Goal: Check status: Check status

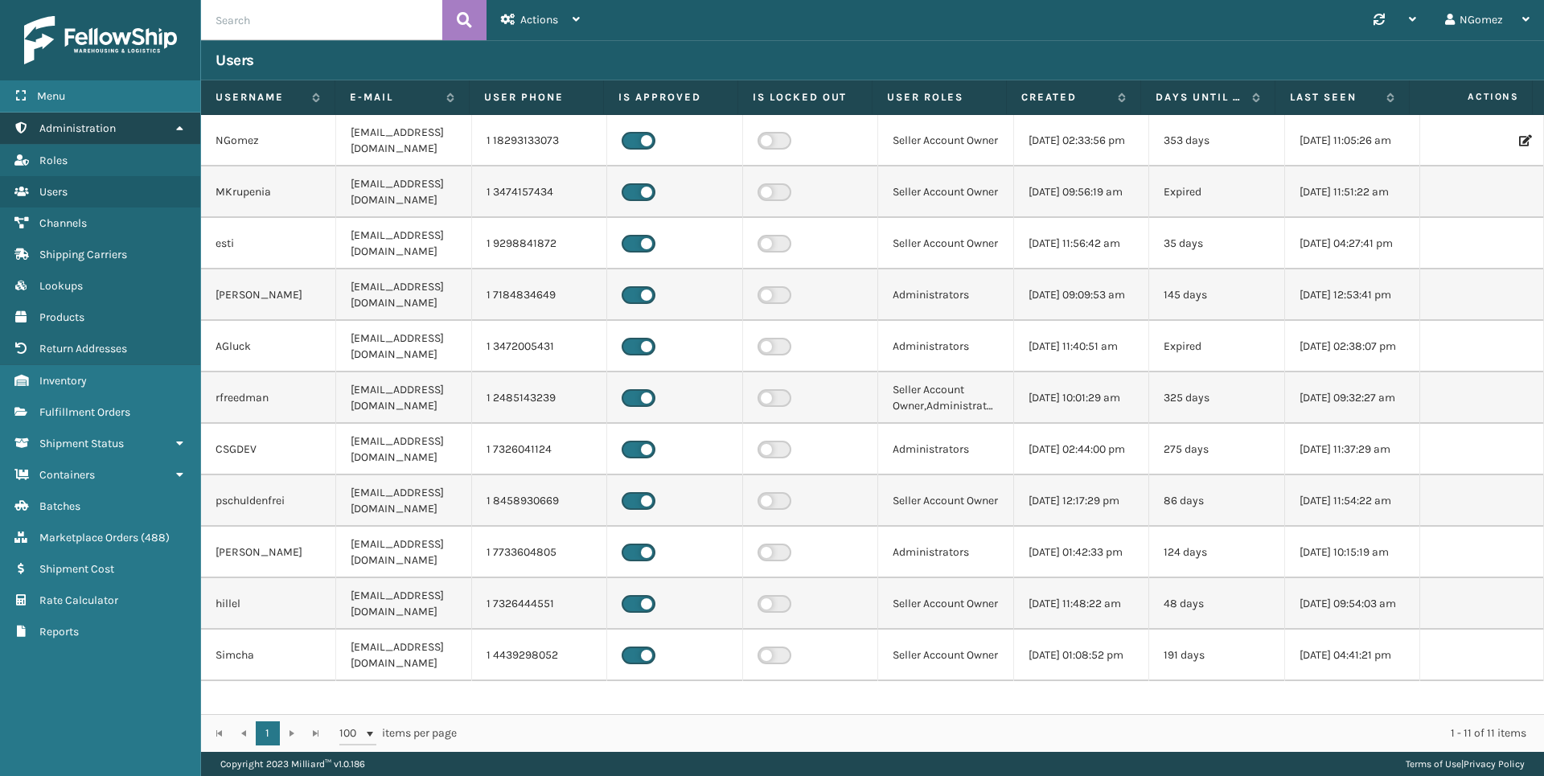
click at [117, 139] on link "Administration" at bounding box center [100, 128] width 200 height 31
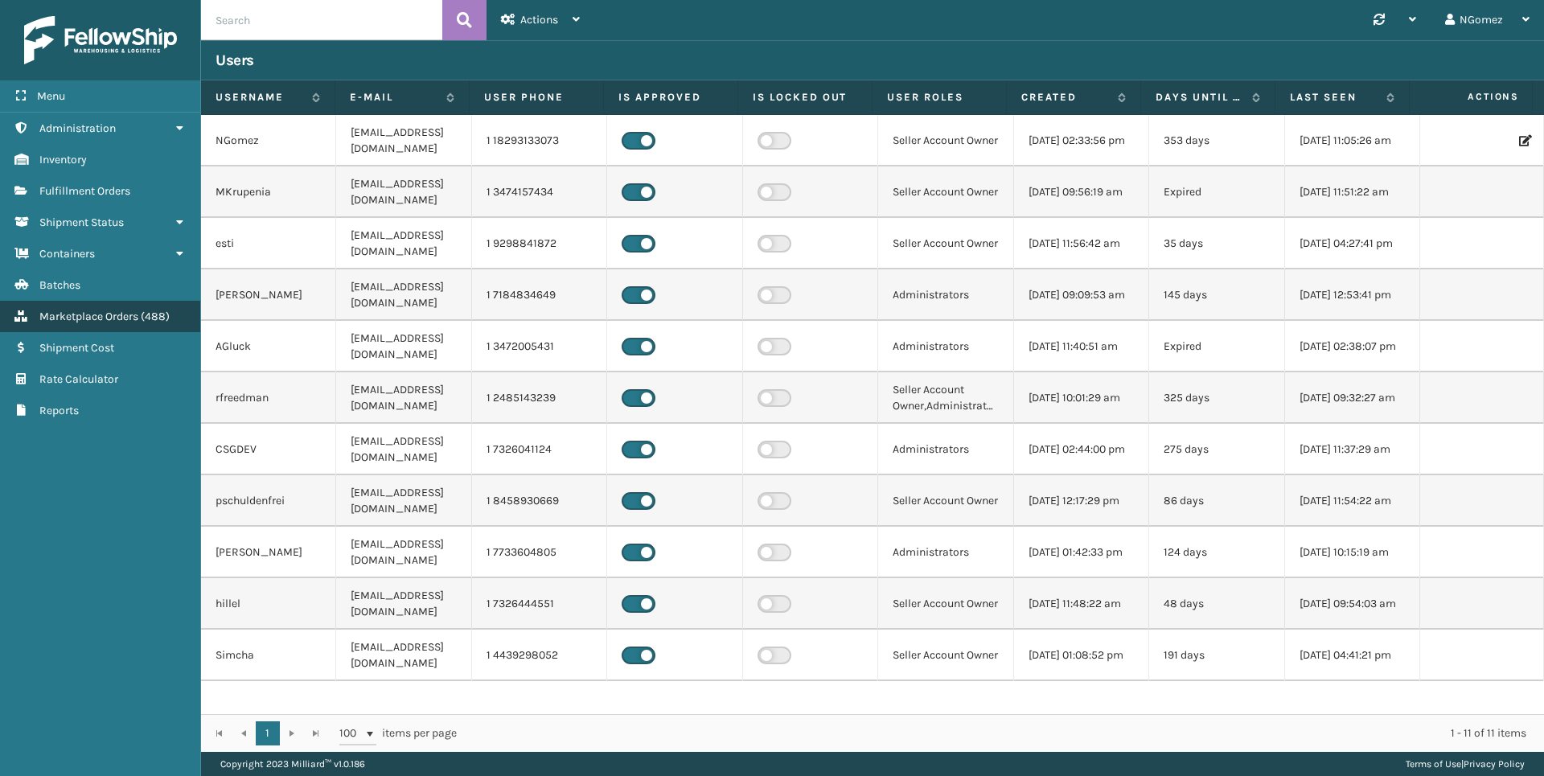
click at [109, 319] on span "Marketplace Orders" at bounding box center [88, 317] width 99 height 14
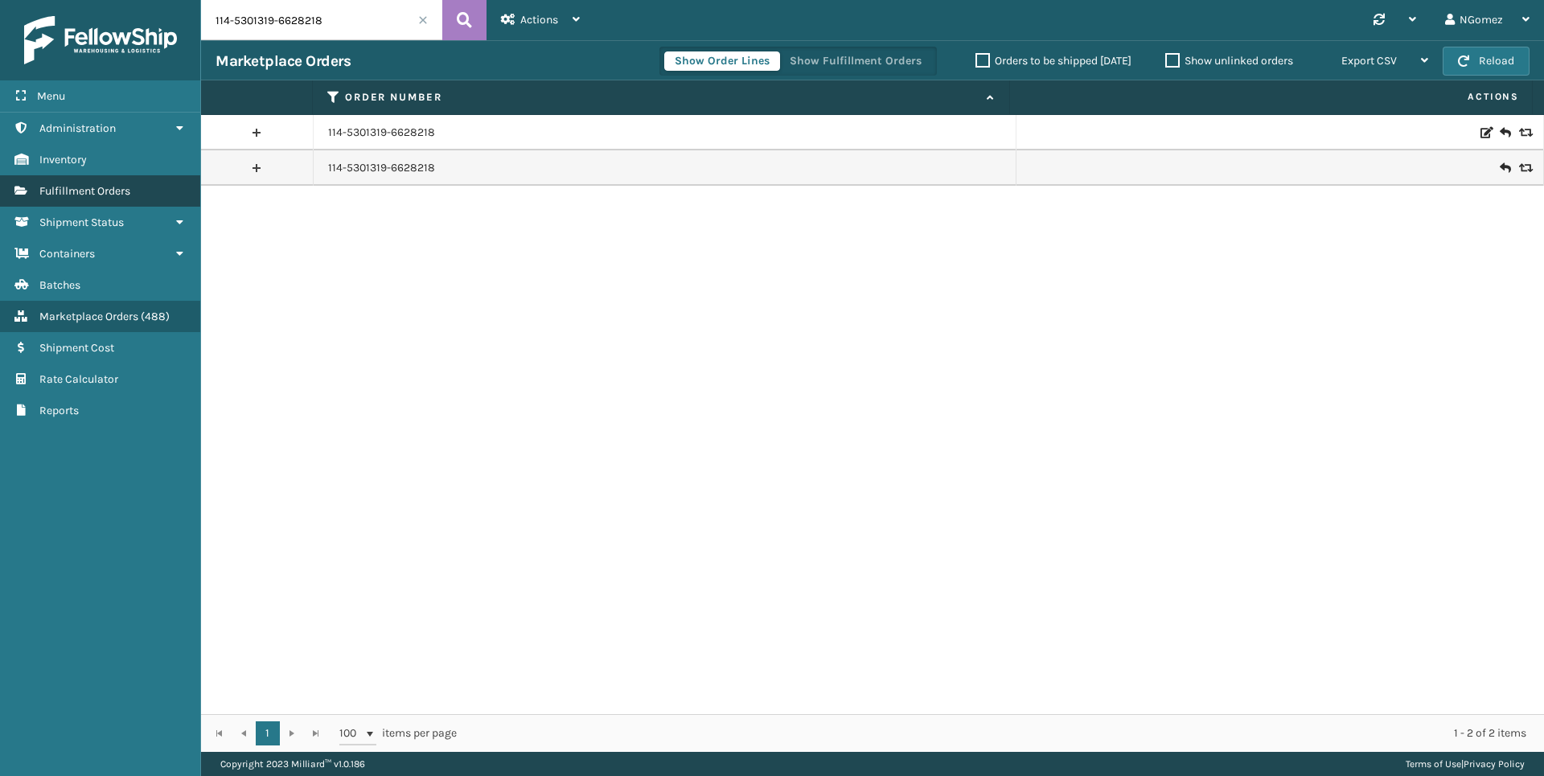
click at [123, 197] on span "Fulfillment Orders" at bounding box center [84, 191] width 91 height 14
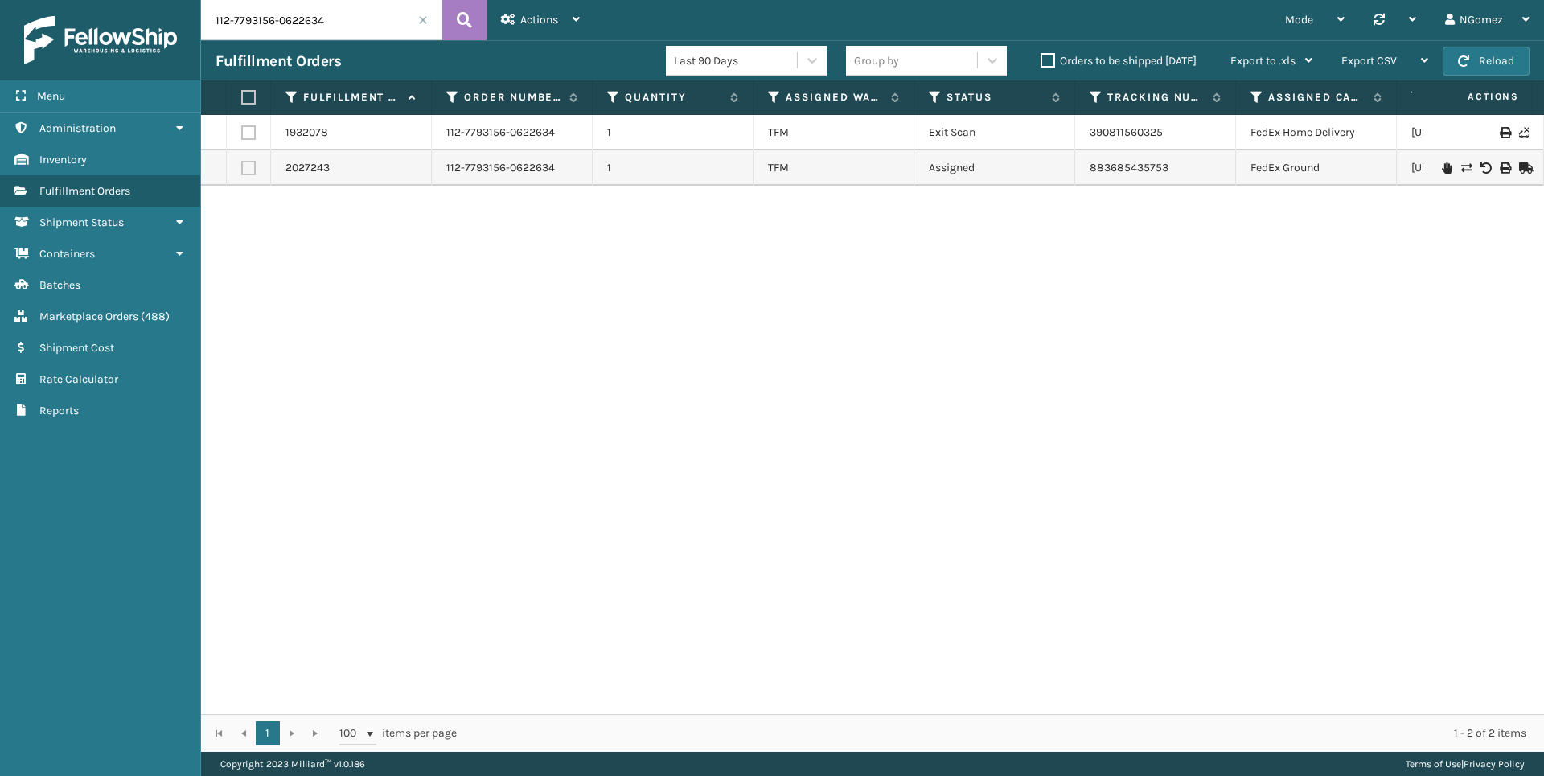
click at [246, 27] on input "112-7793156-0622634" at bounding box center [321, 20] width 241 height 40
paste input "[CREDIT_CARD_NUMBER]"
type input "111-1229816-0424243"
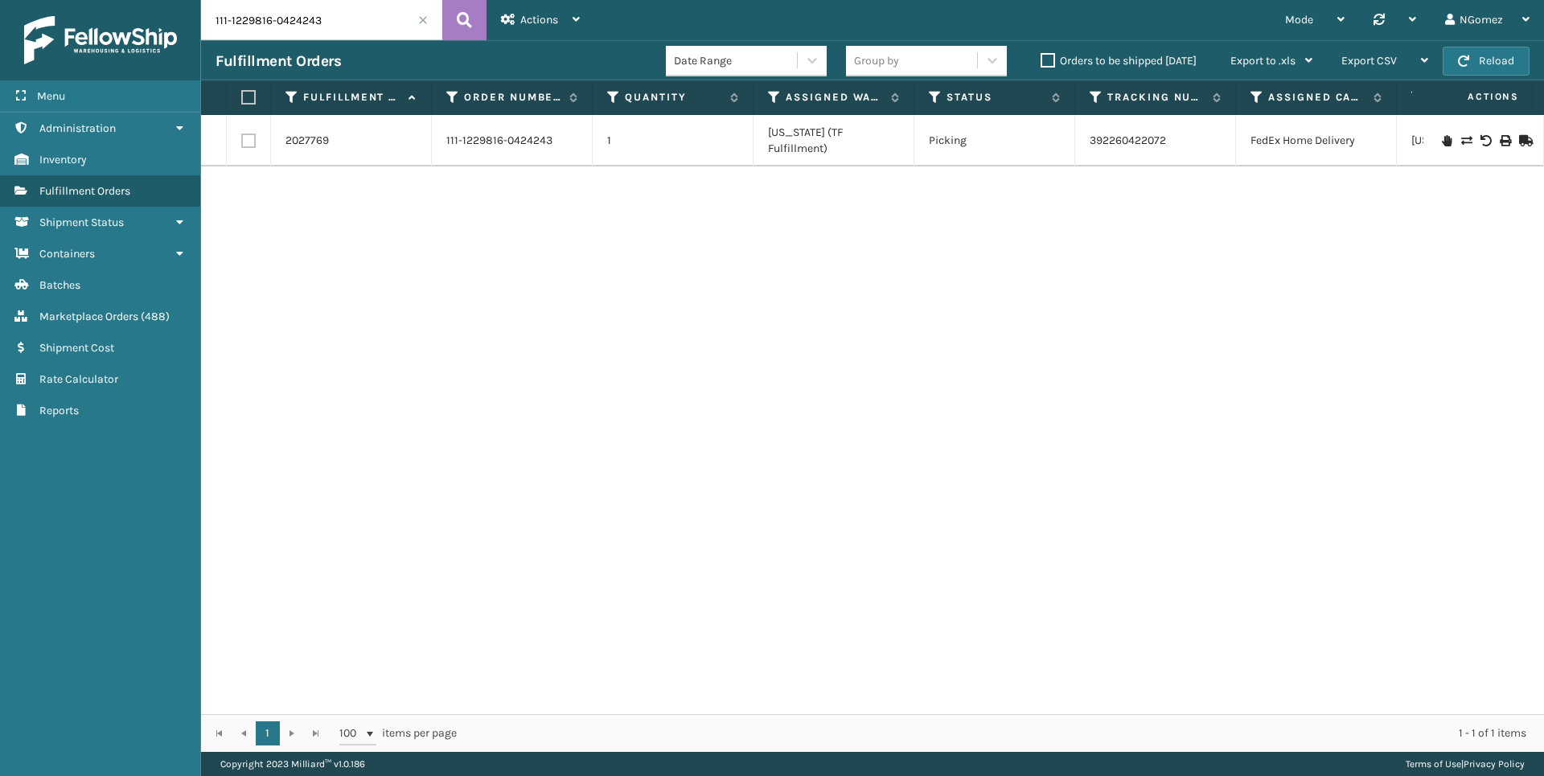
click at [1442, 135] on icon at bounding box center [1447, 140] width 10 height 11
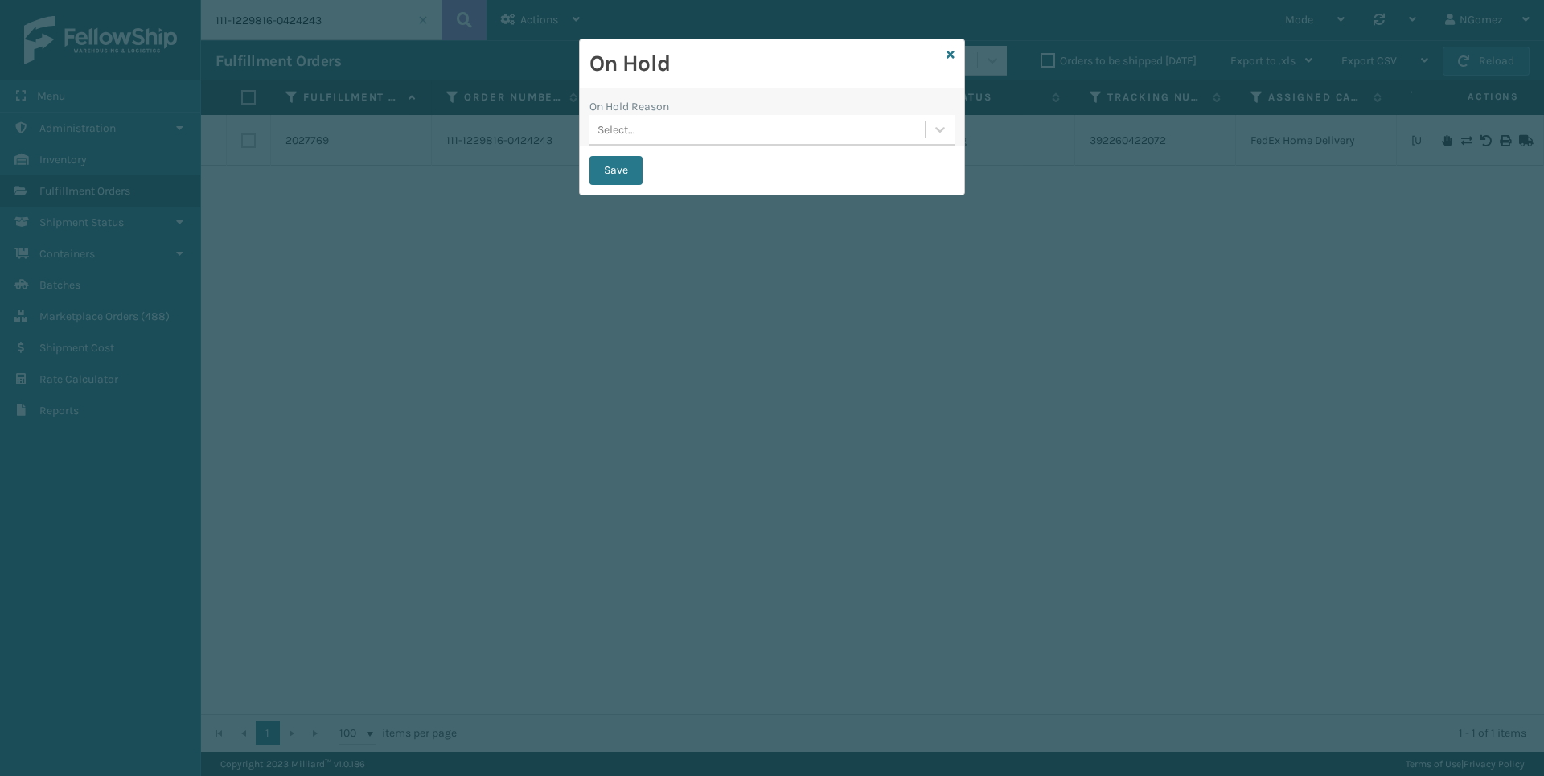
click at [826, 130] on div "Select..." at bounding box center [756, 130] width 335 height 27
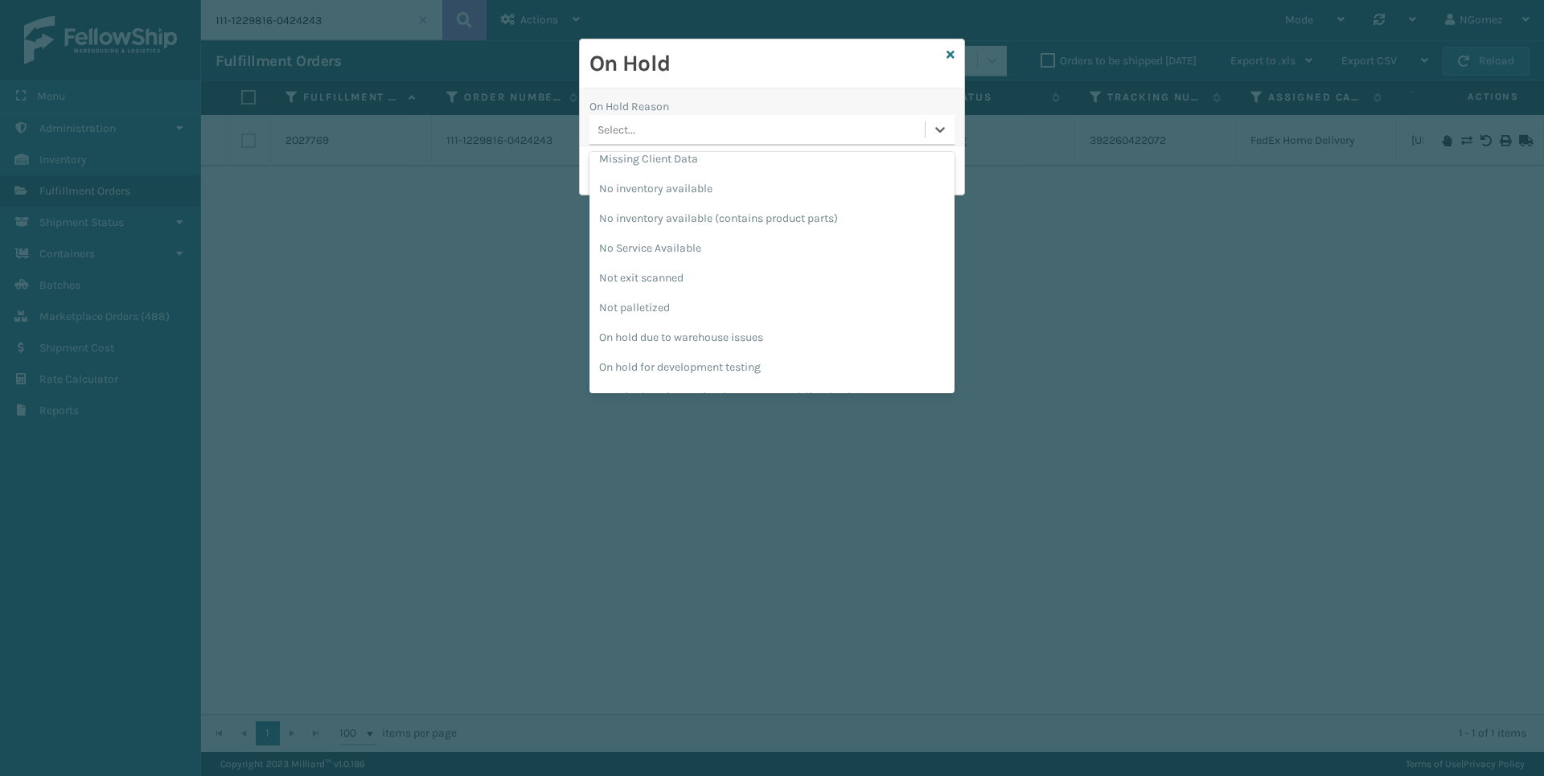
scroll to position [450, 0]
click at [698, 372] on div "To be cancelled" at bounding box center [771, 375] width 365 height 30
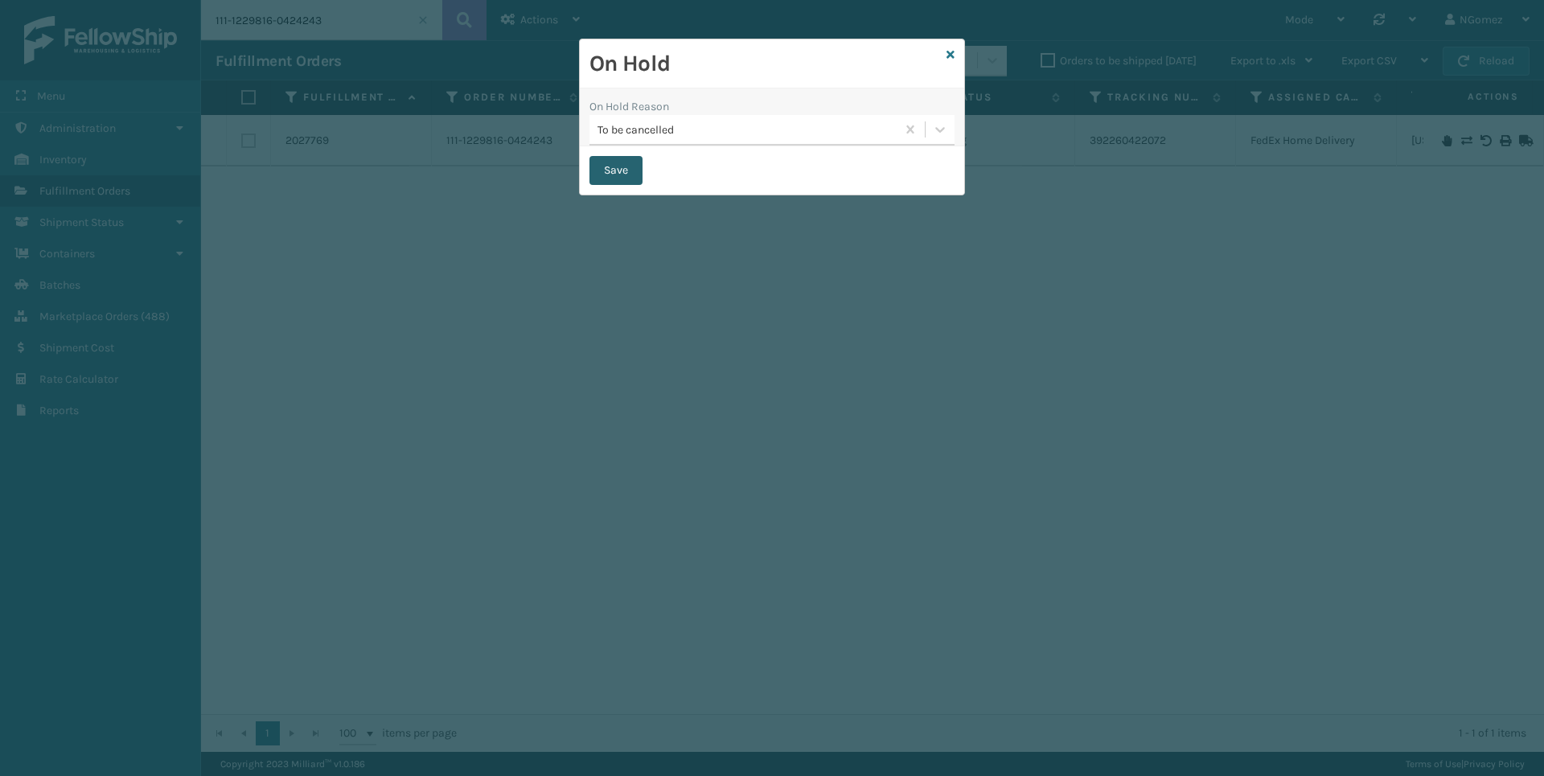
click at [610, 173] on button "Save" at bounding box center [615, 170] width 53 height 29
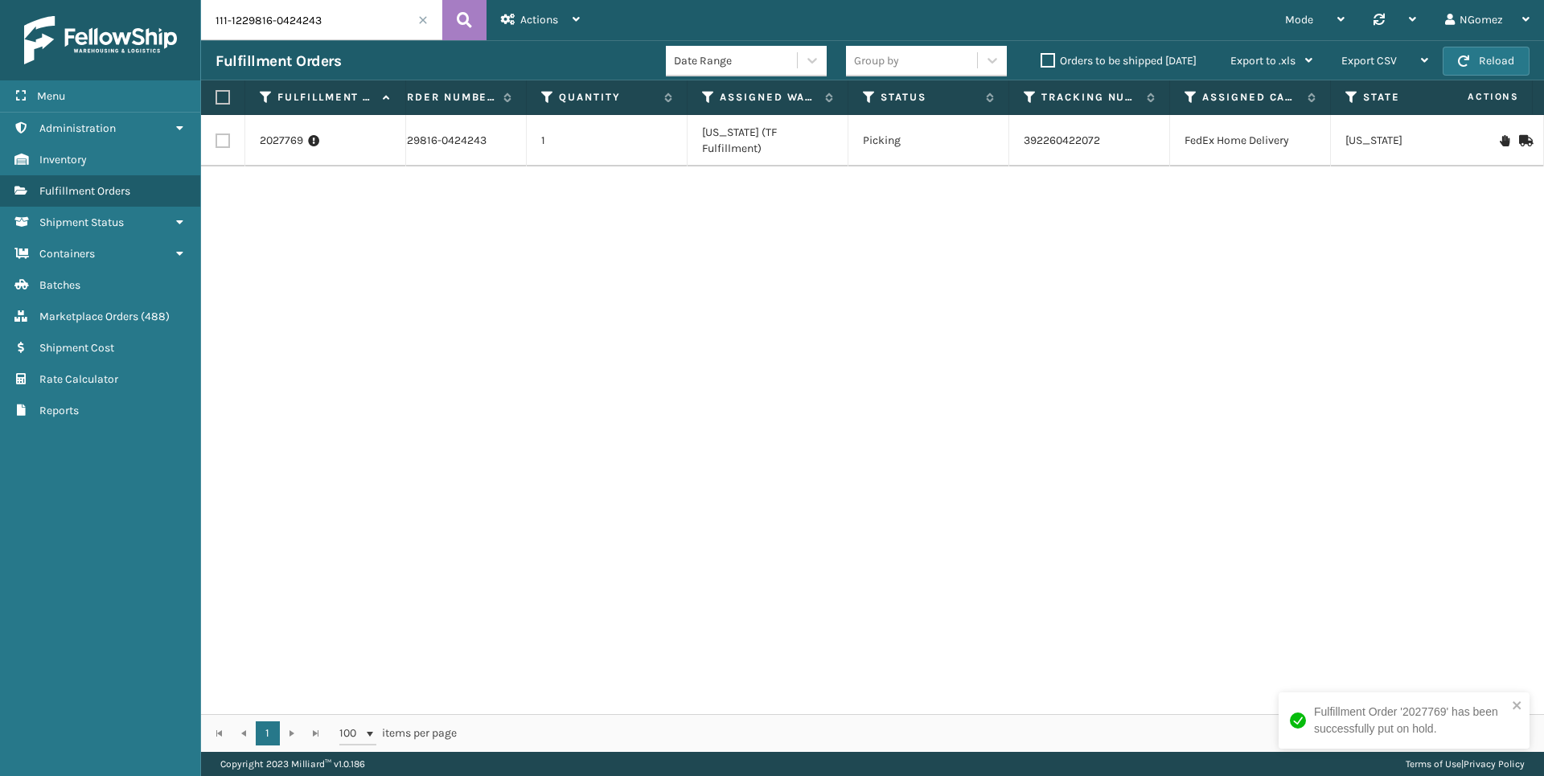
scroll to position [0, 0]
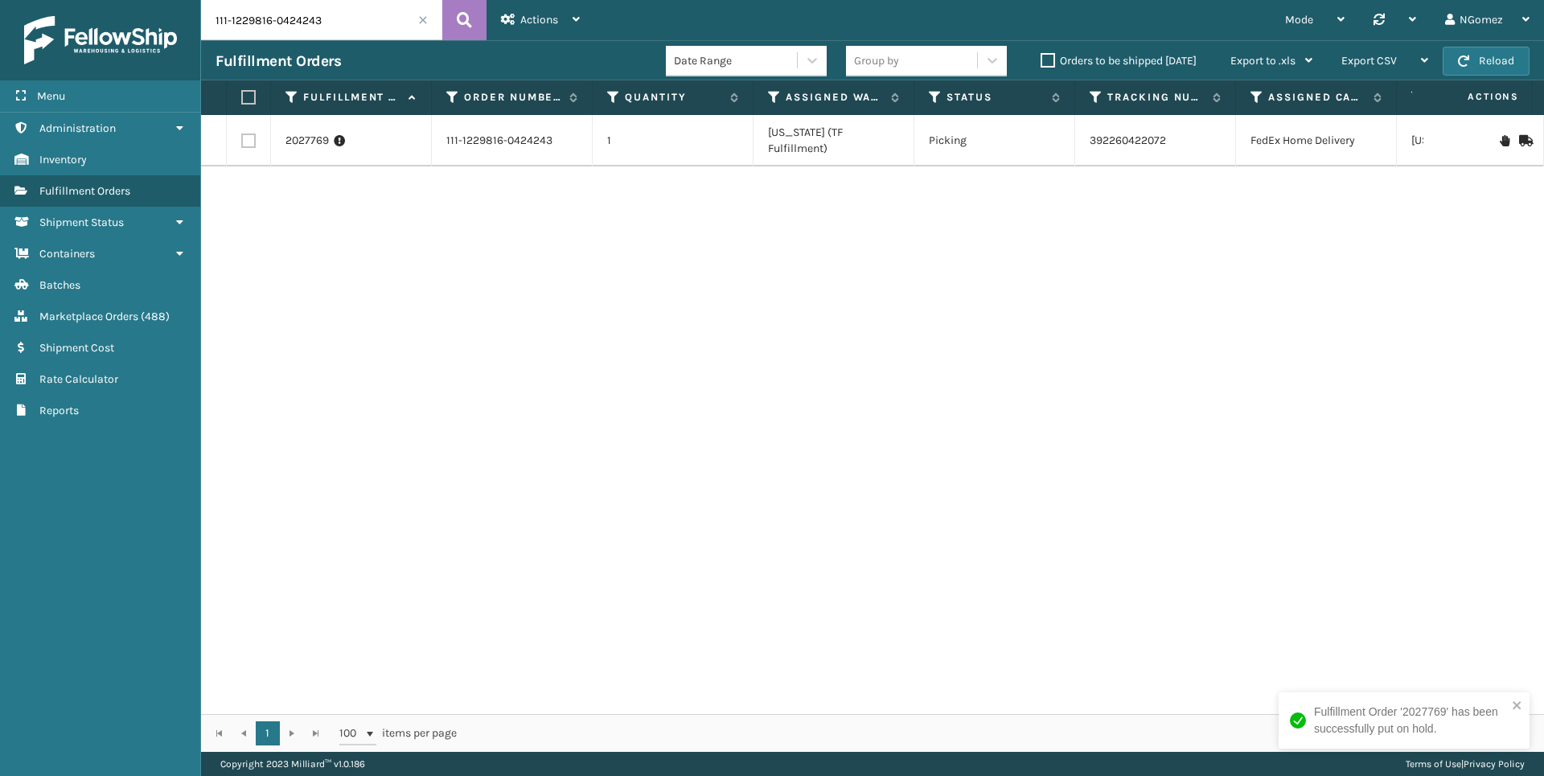
click at [384, 30] on input "111-1229816-0424243" at bounding box center [321, 20] width 241 height 40
paste input "113-3953555-9697033"
type input "113-3953555-9697033"
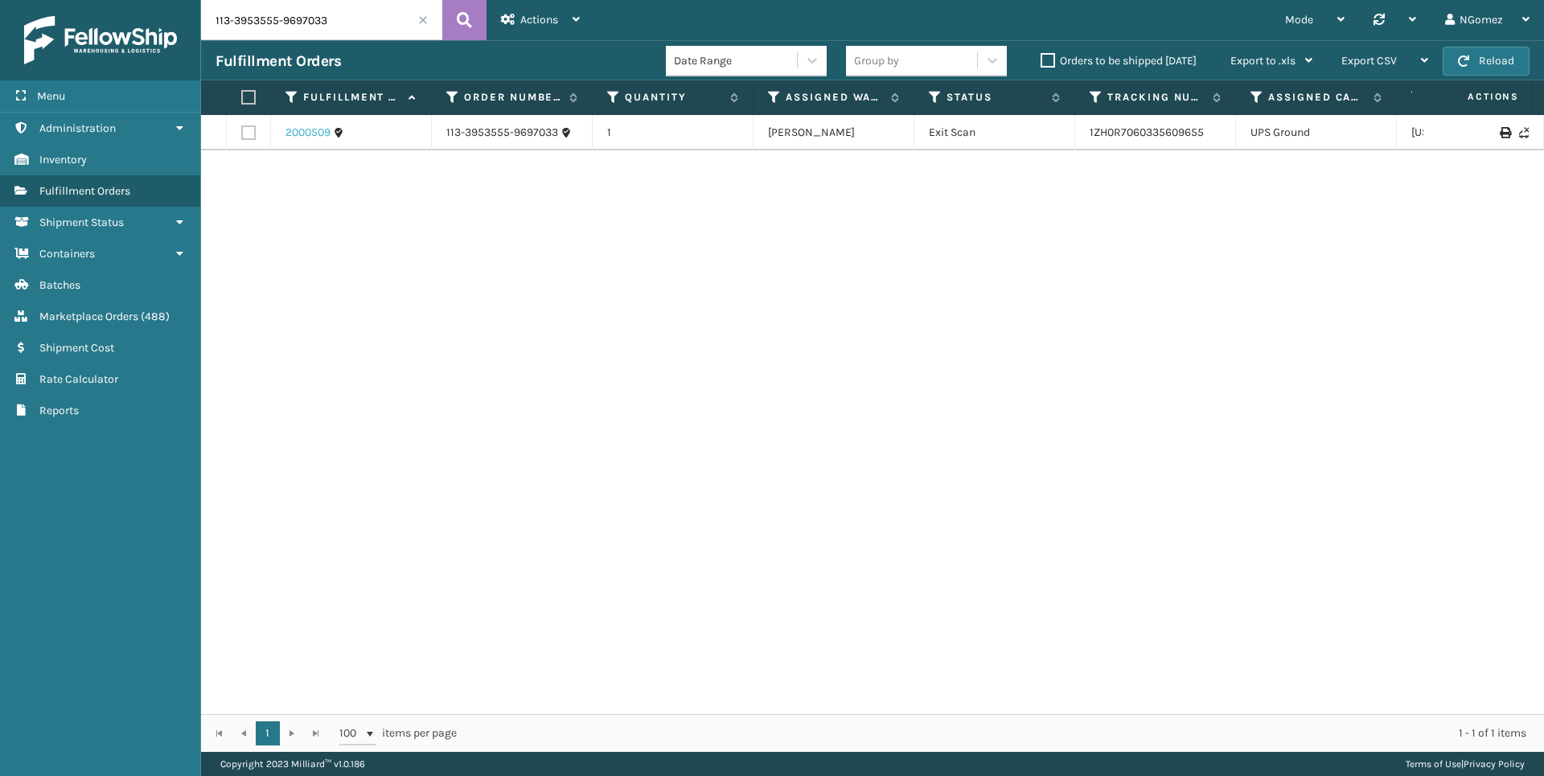
click at [303, 138] on link "2000509" at bounding box center [307, 133] width 45 height 16
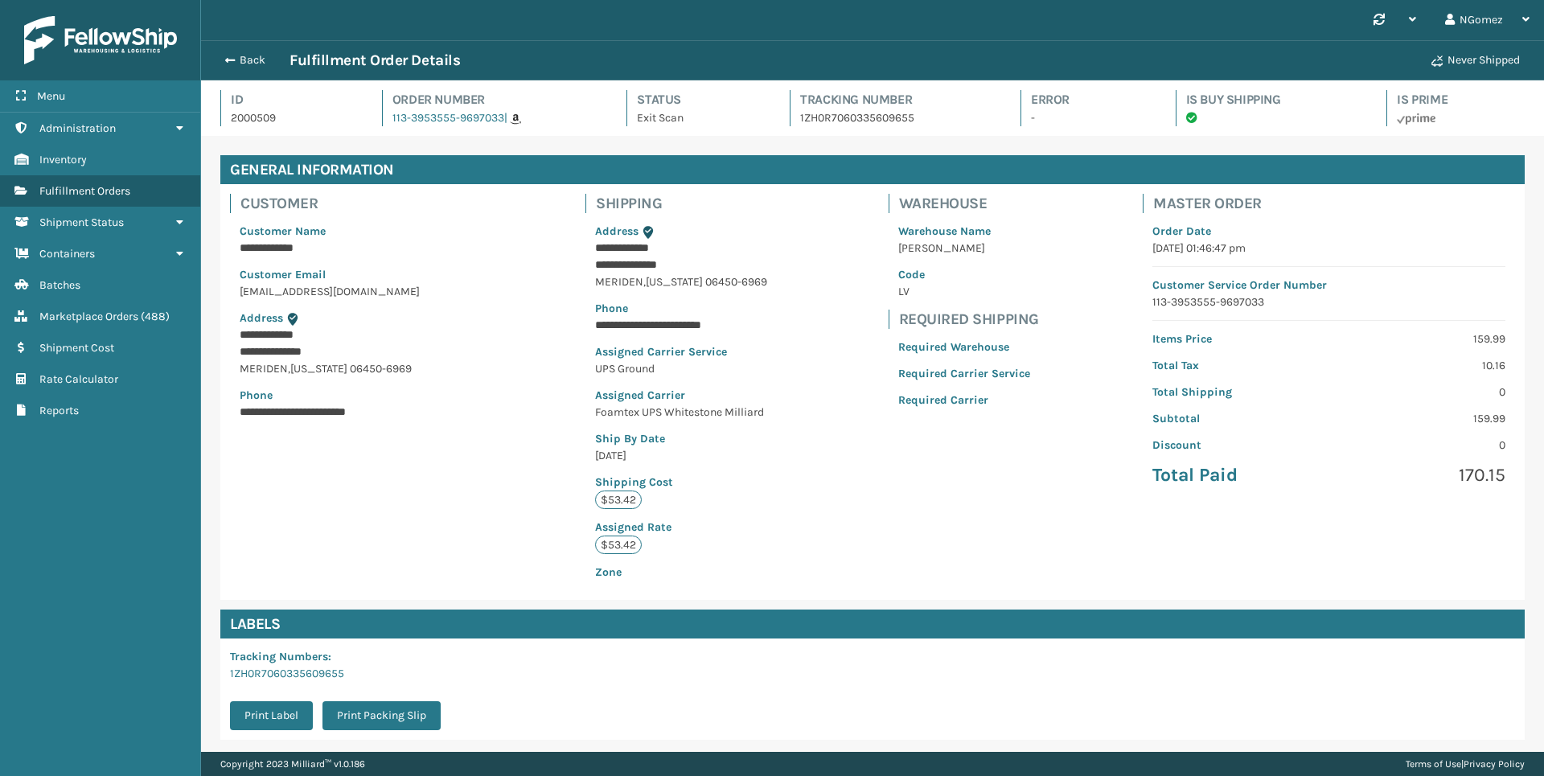
scroll to position [39, 1343]
click at [231, 63] on span "button" at bounding box center [228, 60] width 10 height 11
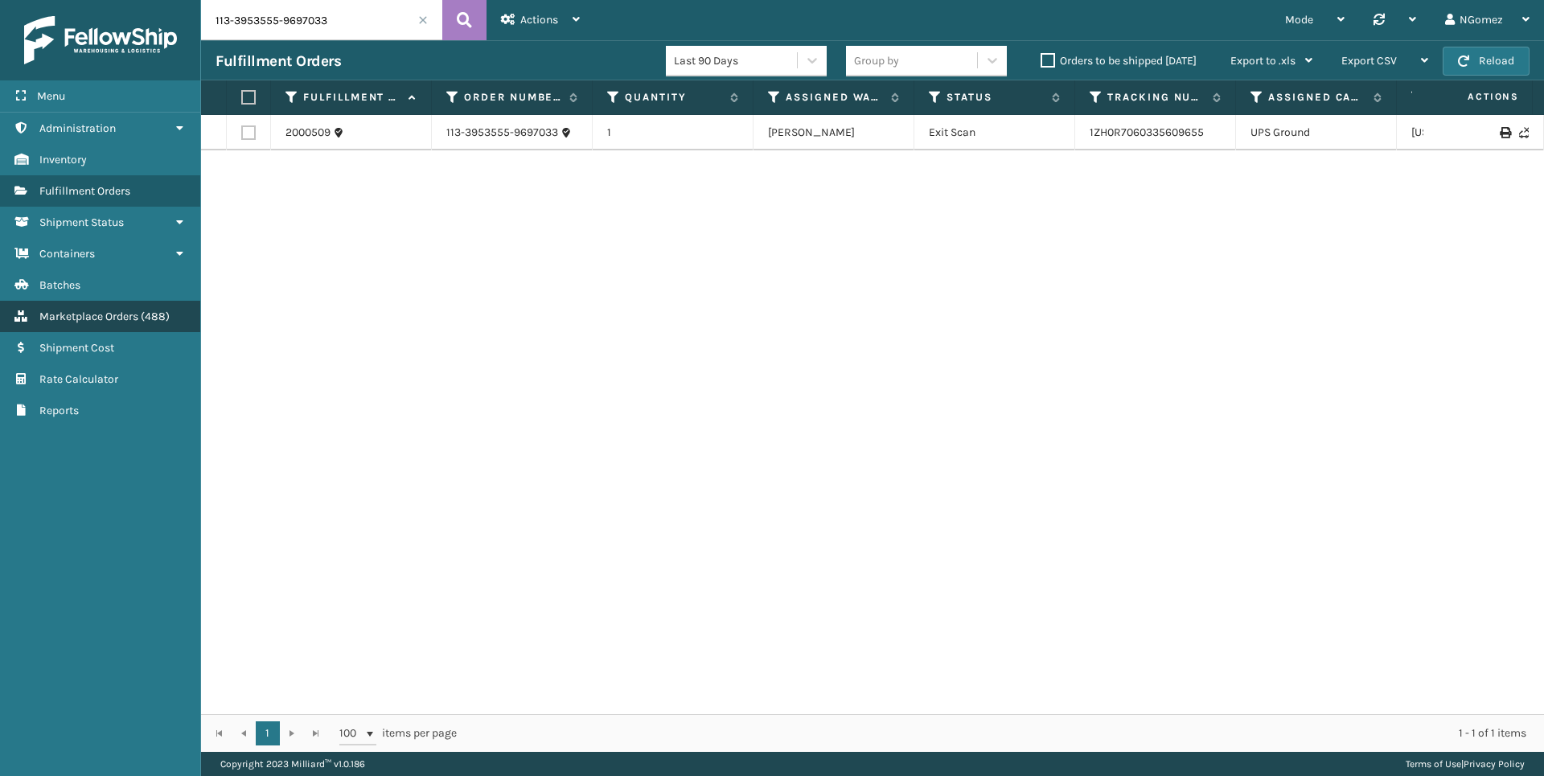
click at [93, 314] on span "Marketplace Orders" at bounding box center [88, 317] width 99 height 14
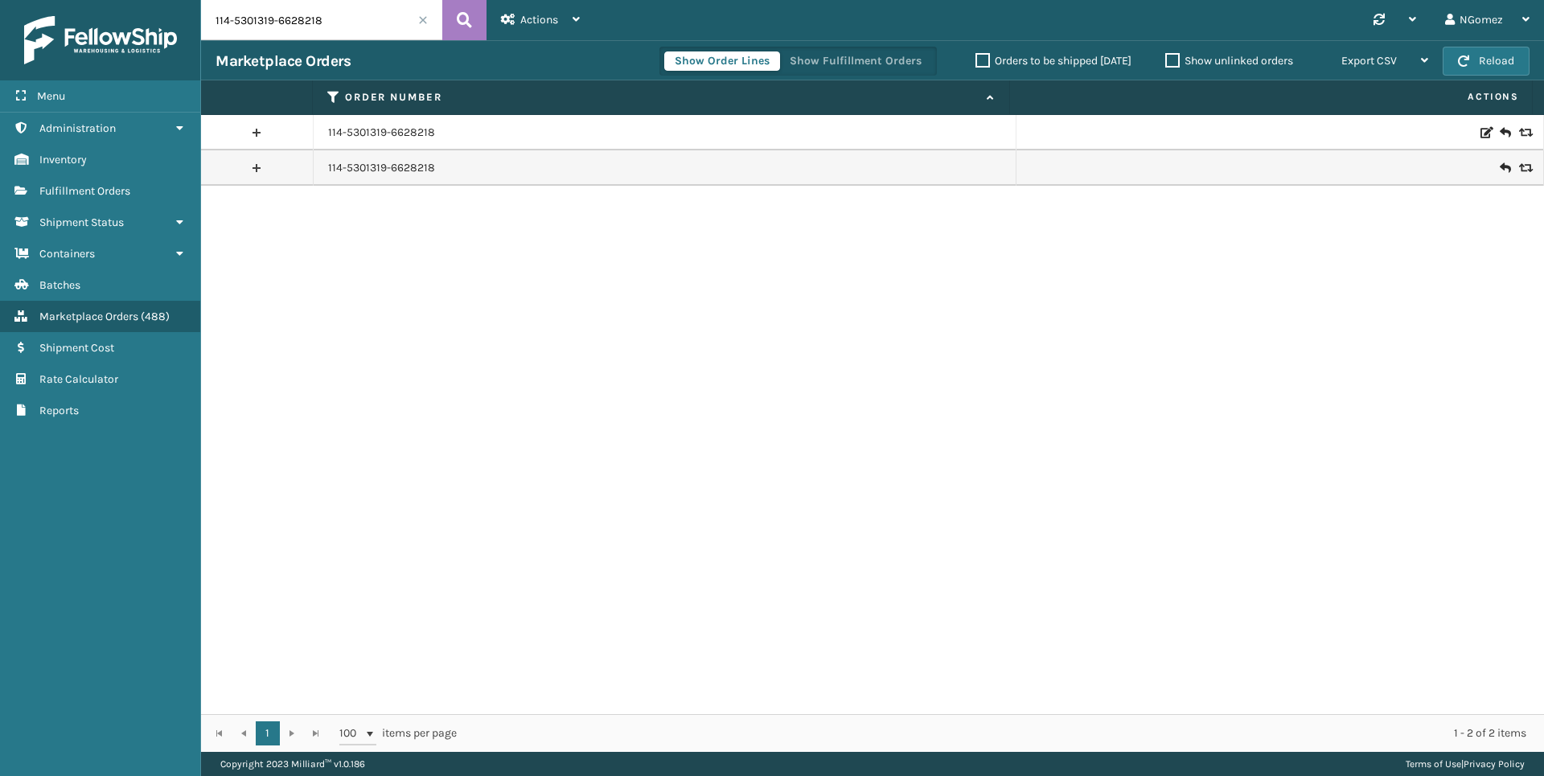
click at [333, 35] on input "114-5301319-6628218" at bounding box center [321, 20] width 241 height 40
paste input "113-3953555-9697033"
type input "113-3953555-9697033"
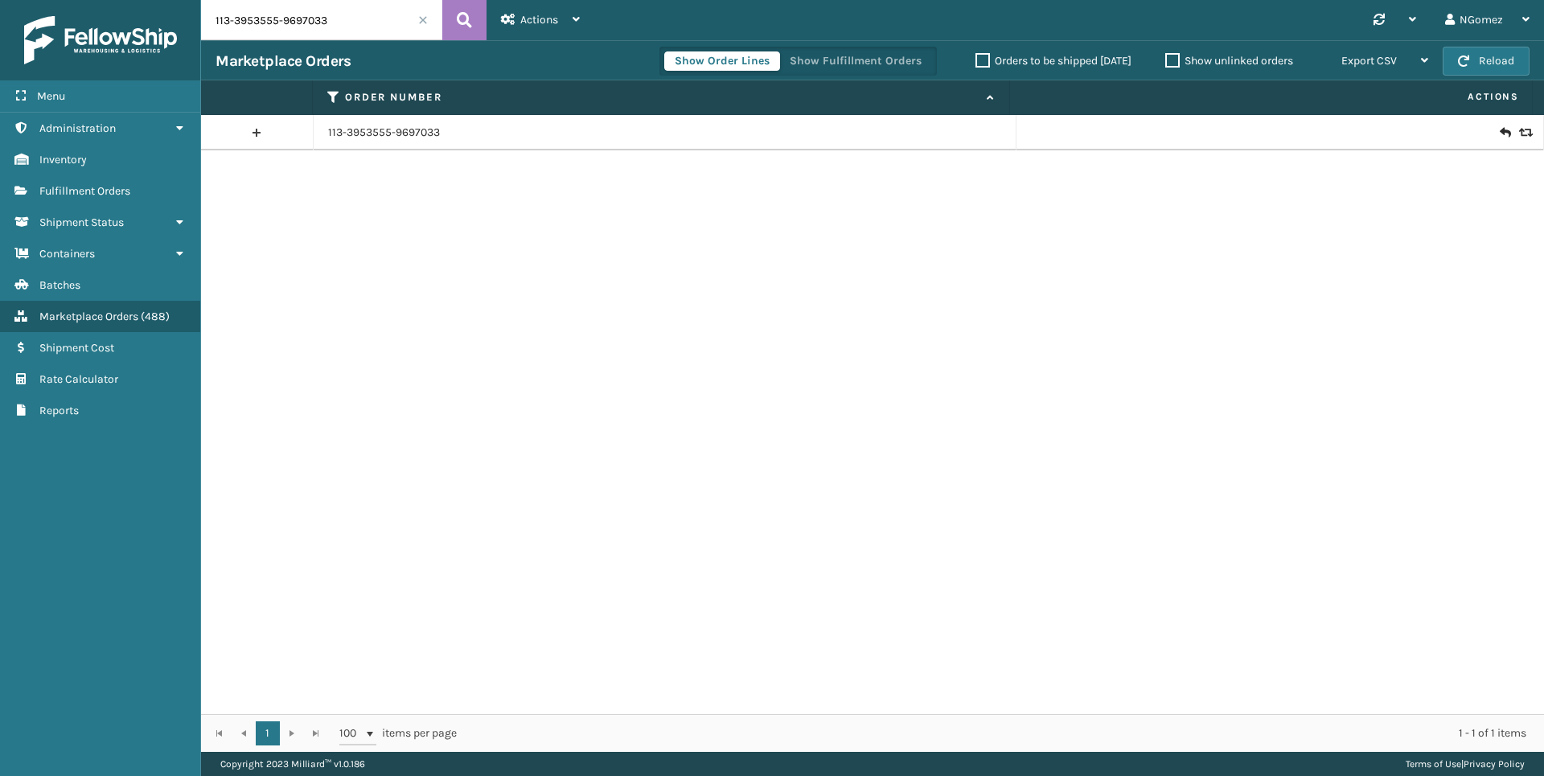
click at [1519, 133] on icon at bounding box center [1524, 132] width 10 height 11
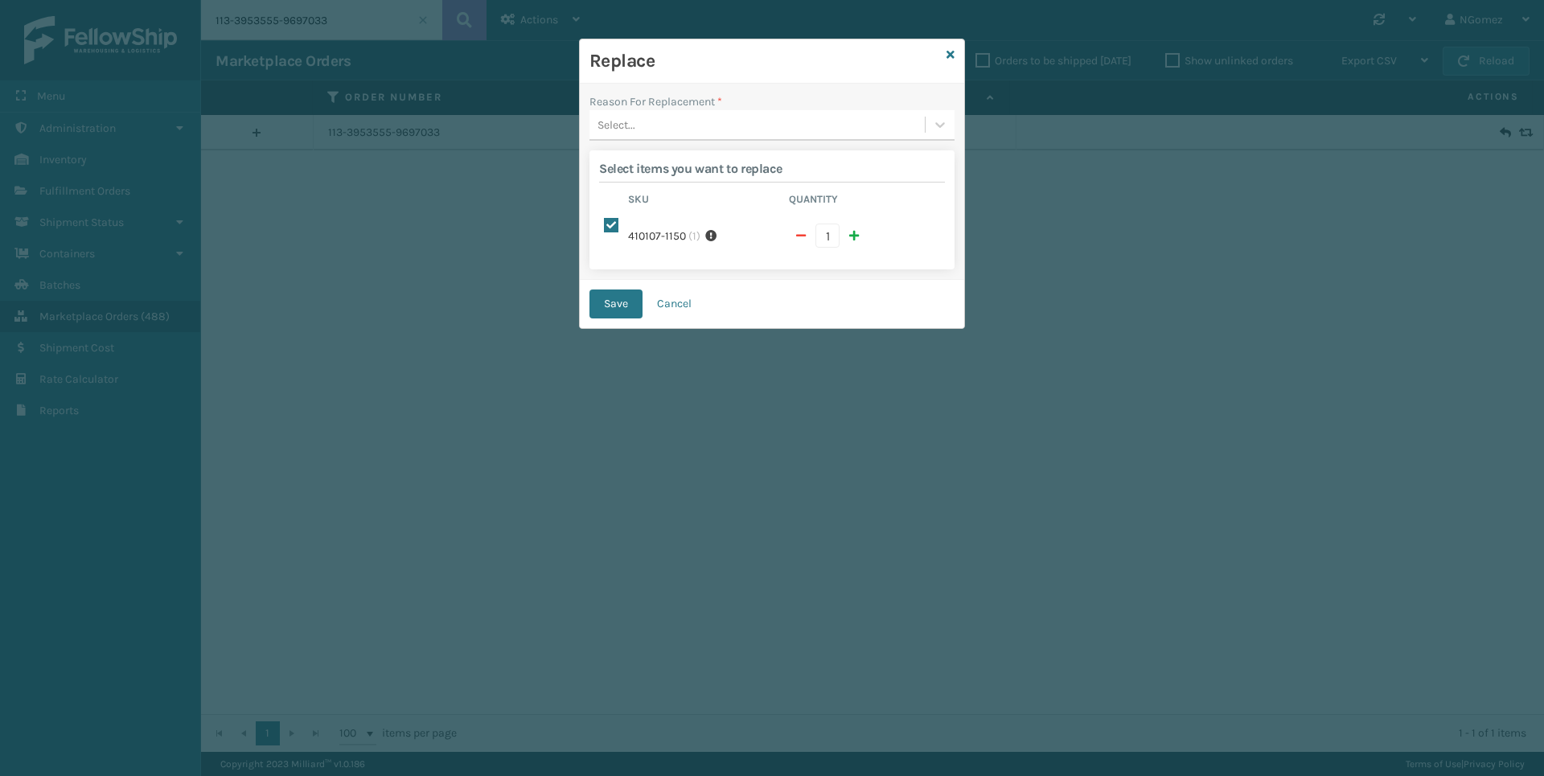
click at [767, 125] on div "Select..." at bounding box center [756, 125] width 335 height 27
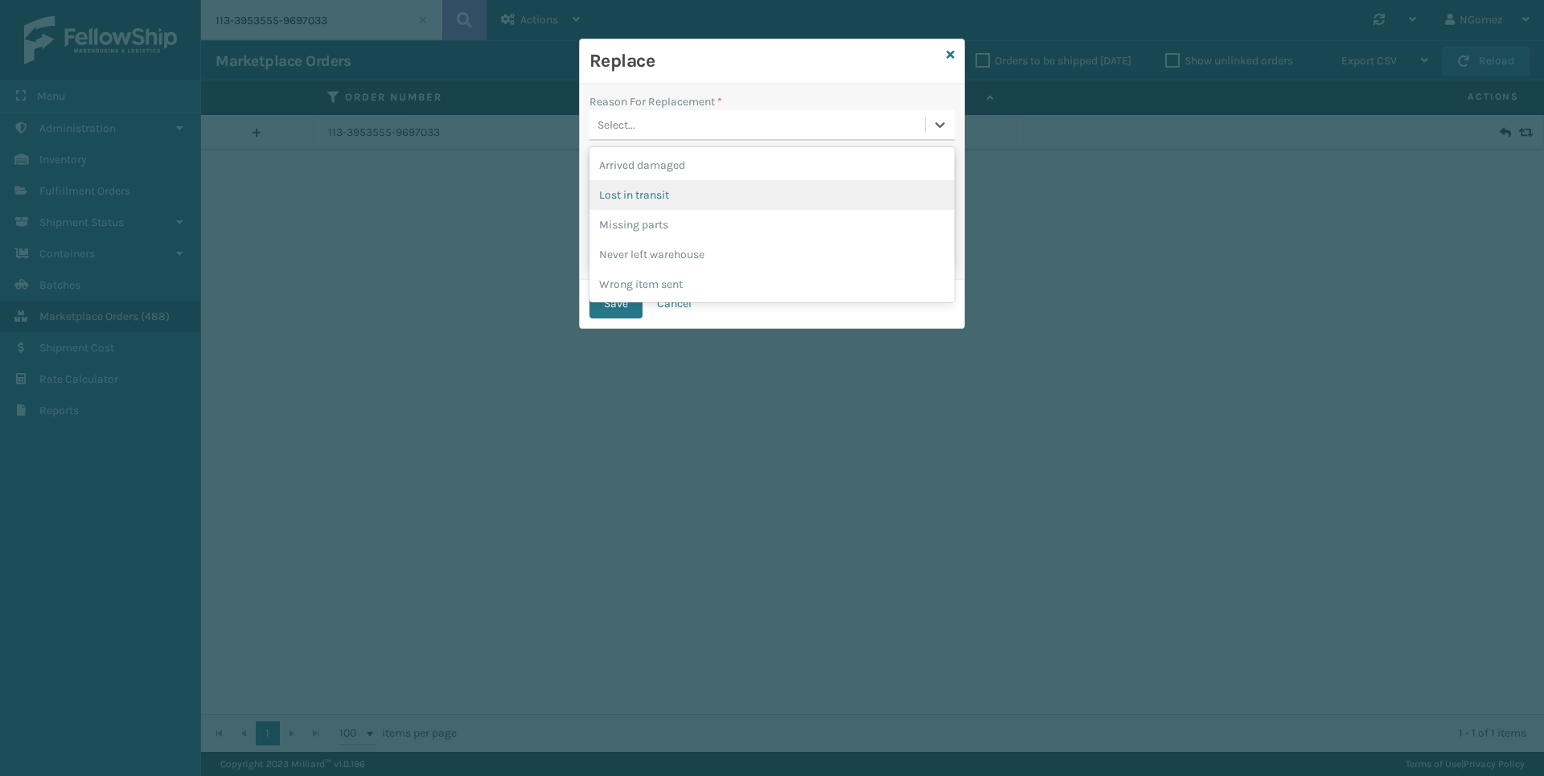
click at [671, 203] on div "Lost in transit" at bounding box center [771, 195] width 365 height 30
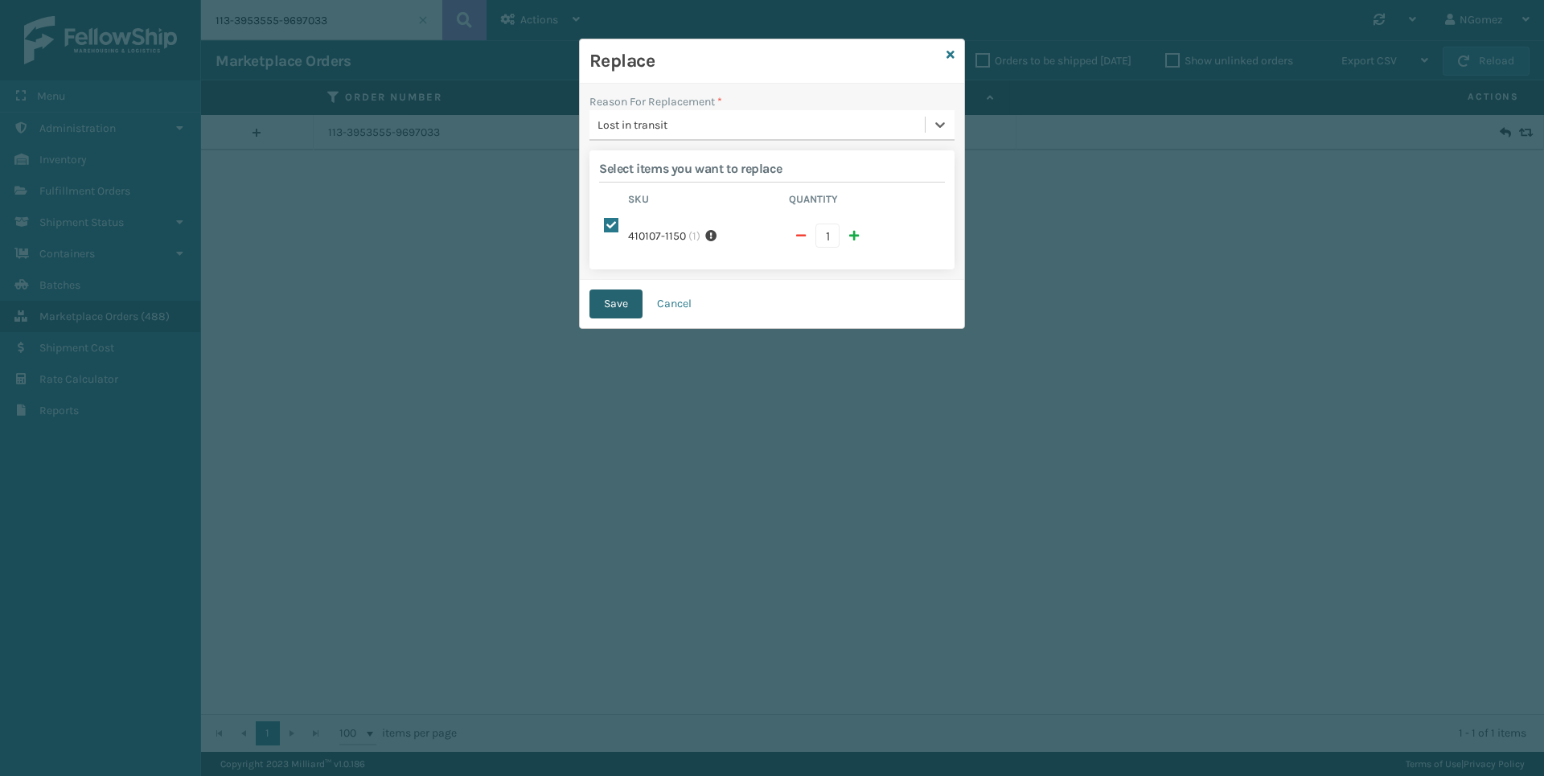
click at [620, 301] on button "Save" at bounding box center [615, 303] width 53 height 29
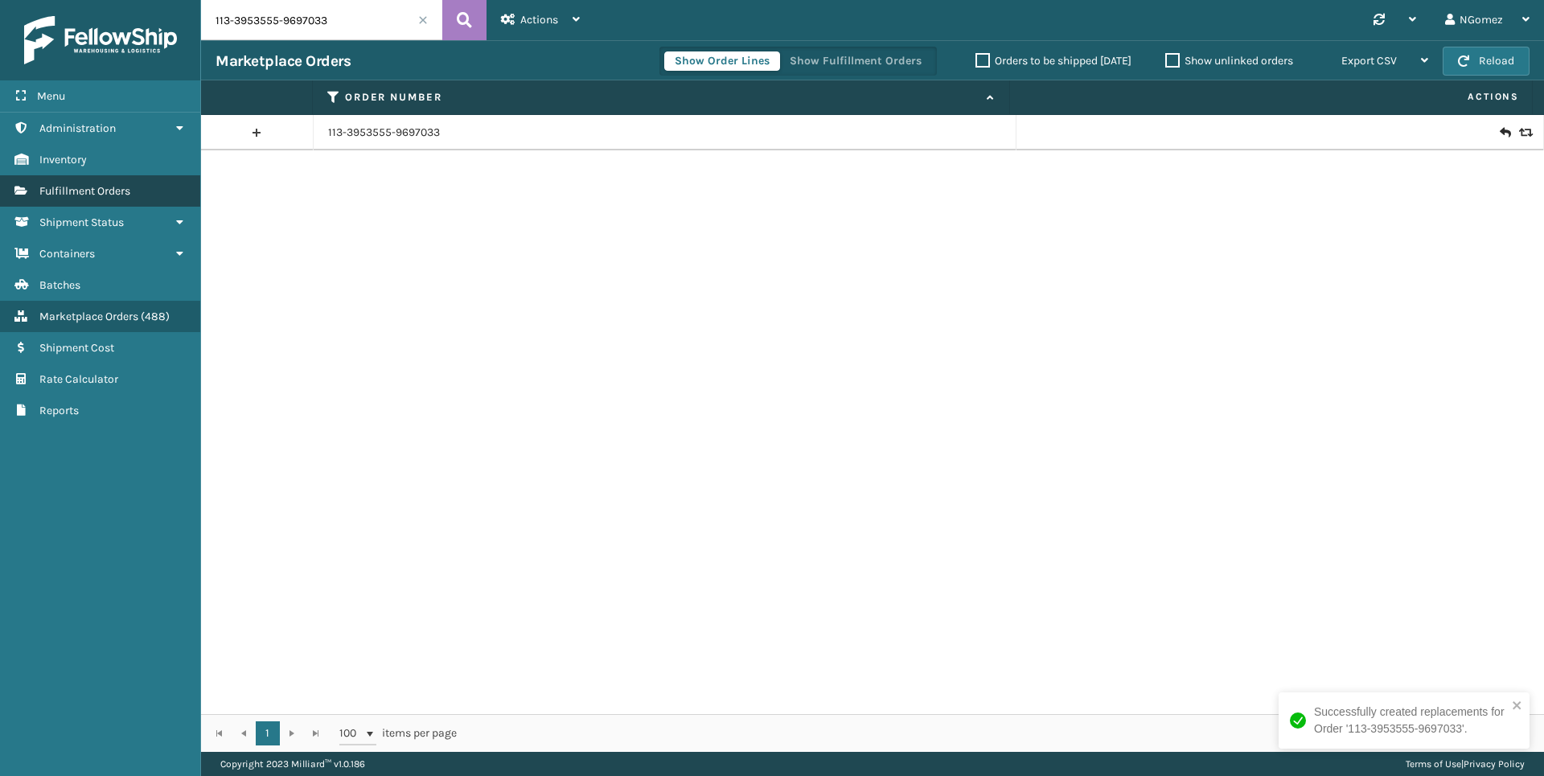
click at [142, 195] on link "Fulfillment Orders" at bounding box center [100, 190] width 200 height 31
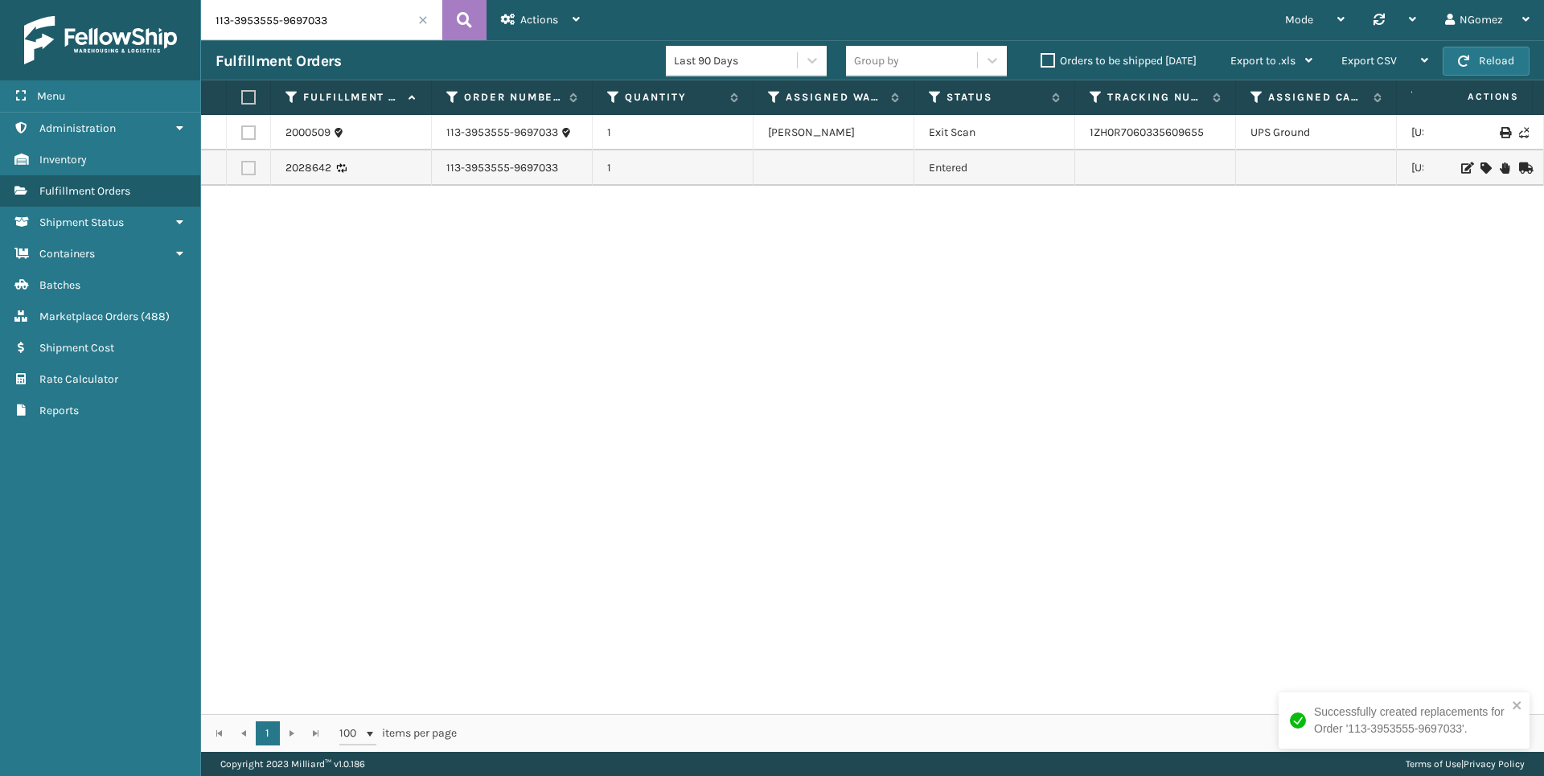
click at [289, 24] on input "113-3953555-9697033" at bounding box center [321, 20] width 241 height 40
type input "113-6820541-5246655"
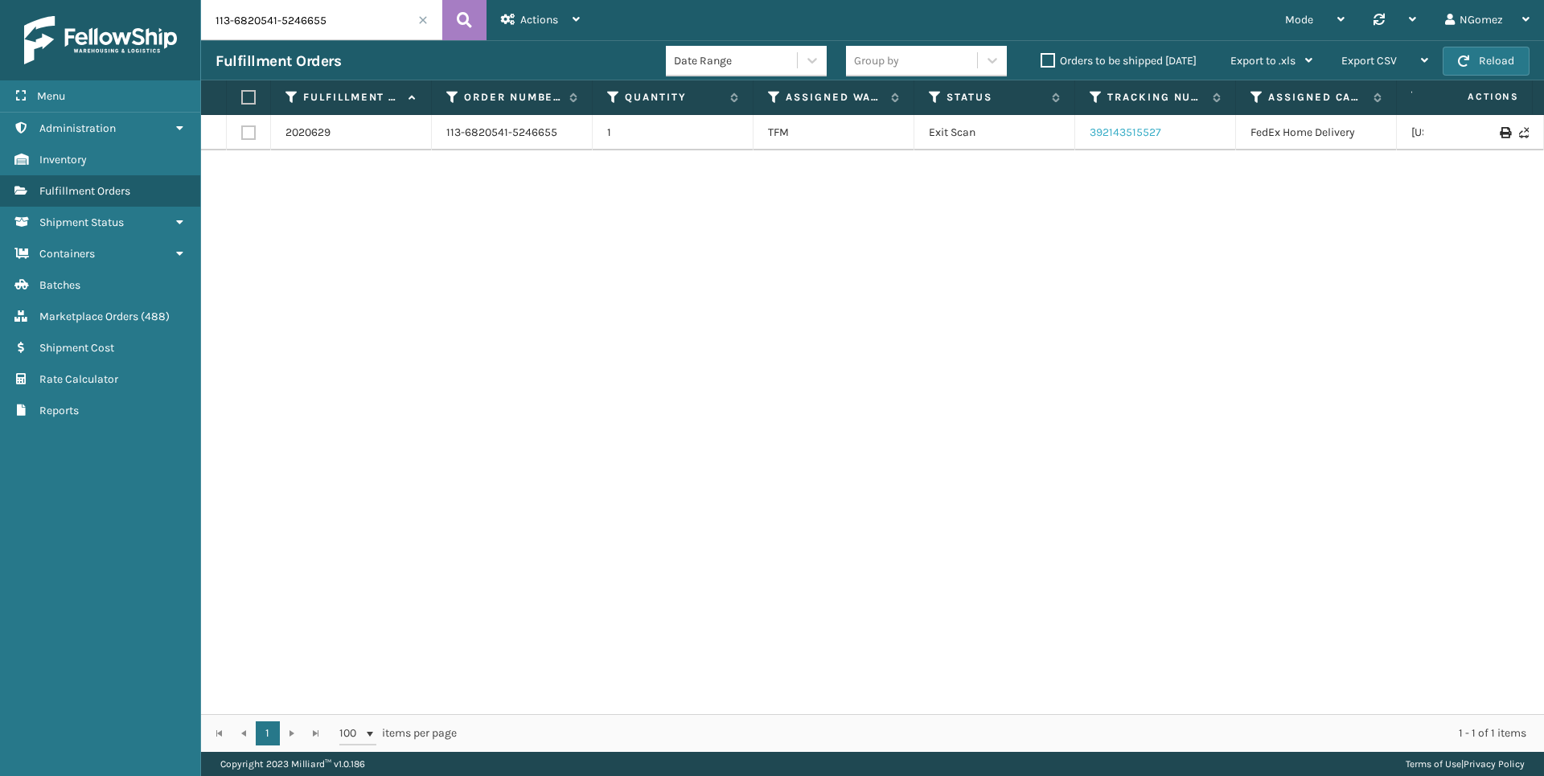
click at [1135, 129] on link "392143515527" at bounding box center [1126, 132] width 72 height 14
drag, startPoint x: 962, startPoint y: 720, endPoint x: 1154, endPoint y: 716, distance: 192.2
click at [1154, 716] on div "1 1 100 items per page 1 - 1 of 1 items" at bounding box center [872, 733] width 1343 height 38
click at [281, 31] on input "113-6820541-5246655" at bounding box center [321, 20] width 241 height 40
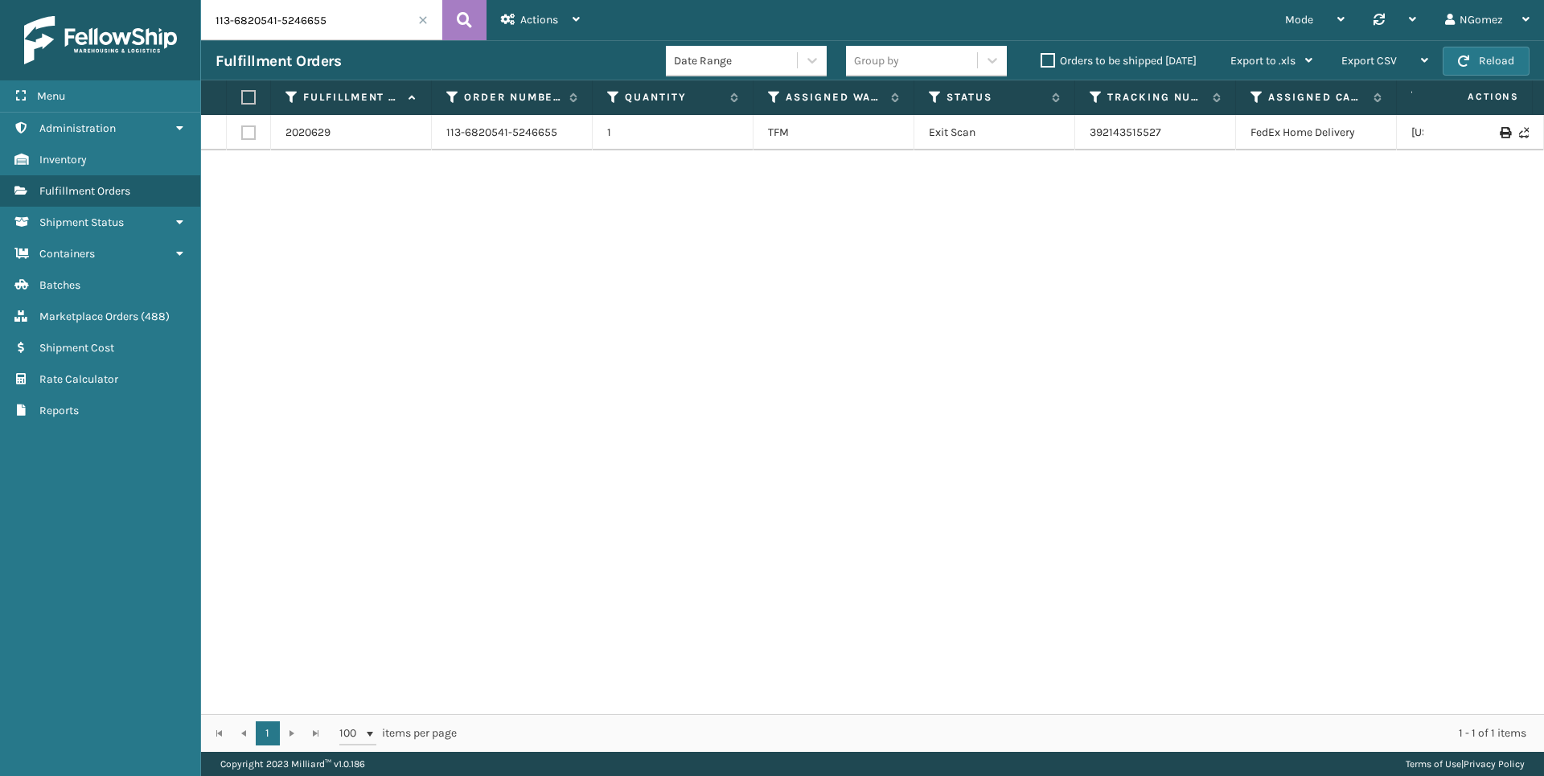
click at [281, 31] on input "113-6820541-5246655" at bounding box center [321, 20] width 241 height 40
paste input "3436"
type input "3436"
click at [1146, 134] on link "883548924178" at bounding box center [1128, 132] width 77 height 14
